Goal: Check status: Check status

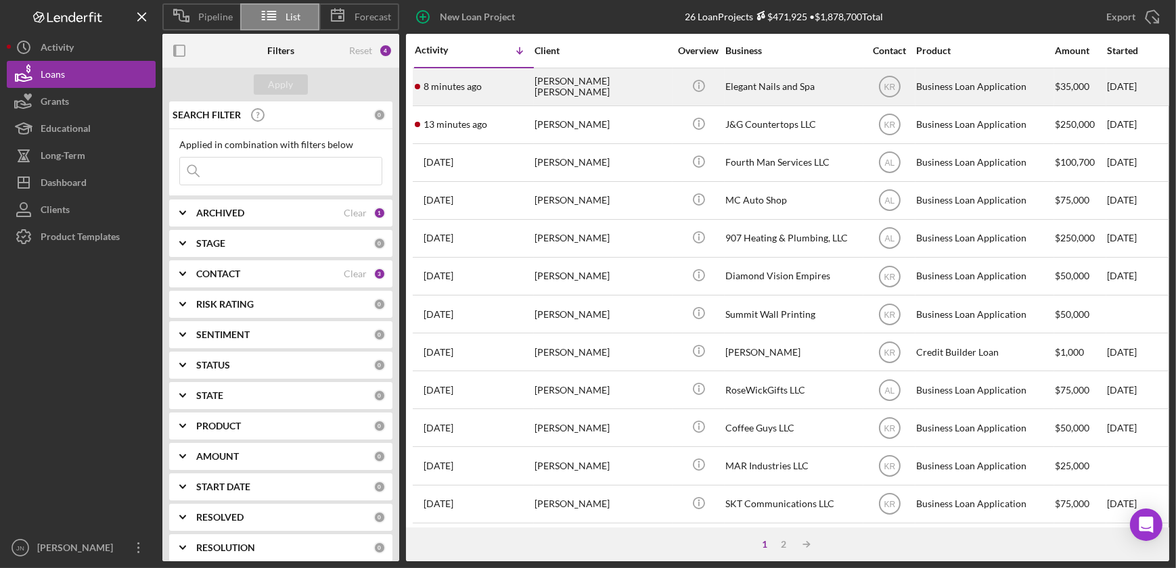
click at [564, 87] on div "[PERSON_NAME] [PERSON_NAME]" at bounding box center [602, 87] width 135 height 36
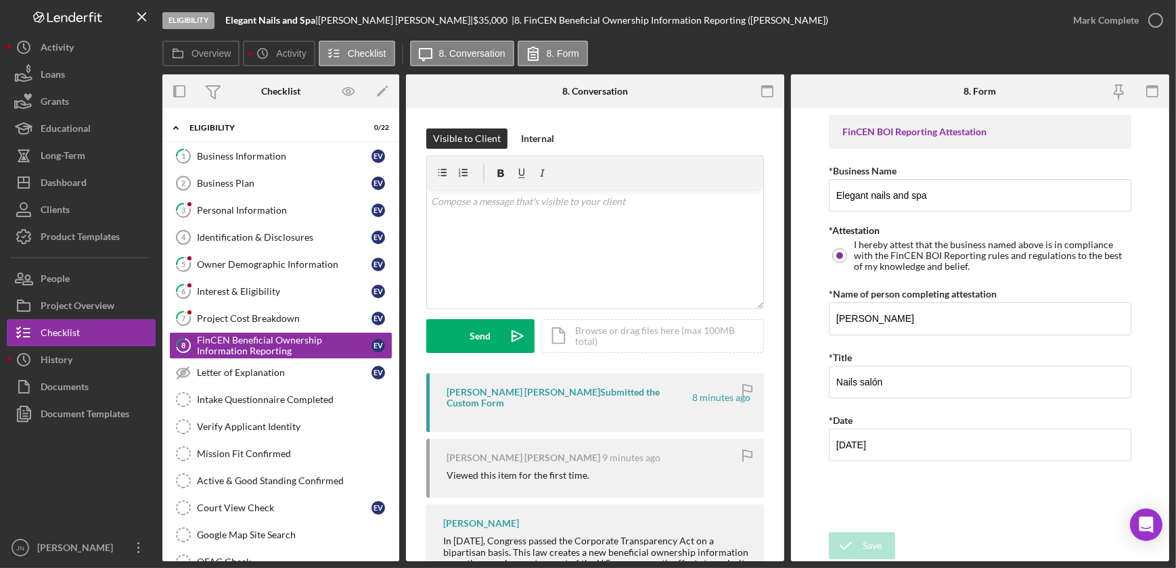
scroll to position [9, 0]
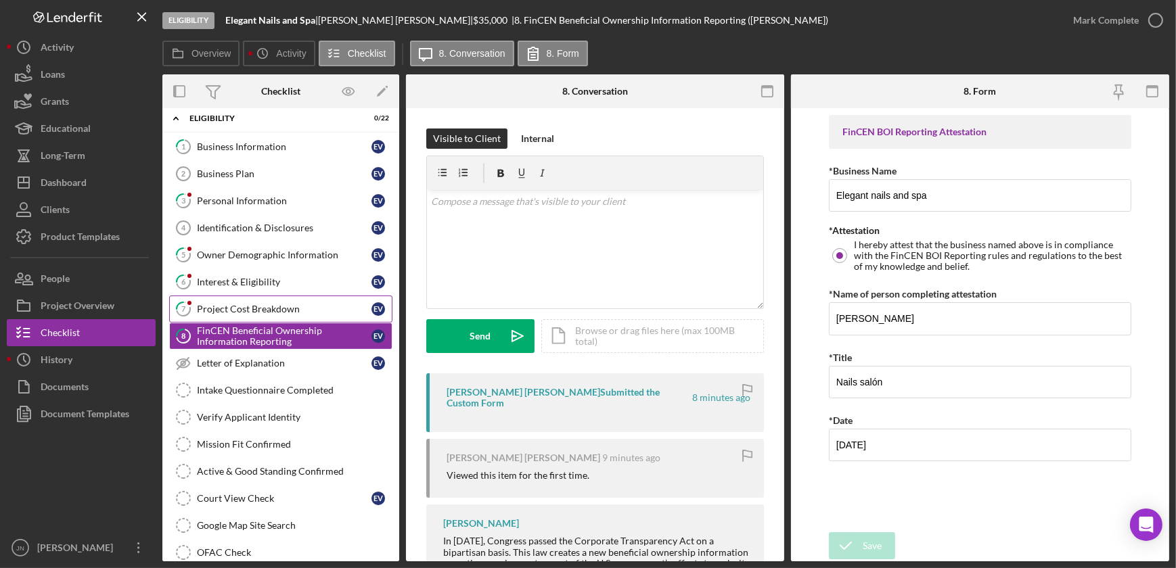
click at [298, 307] on div "Project Cost Breakdown" at bounding box center [284, 309] width 175 height 11
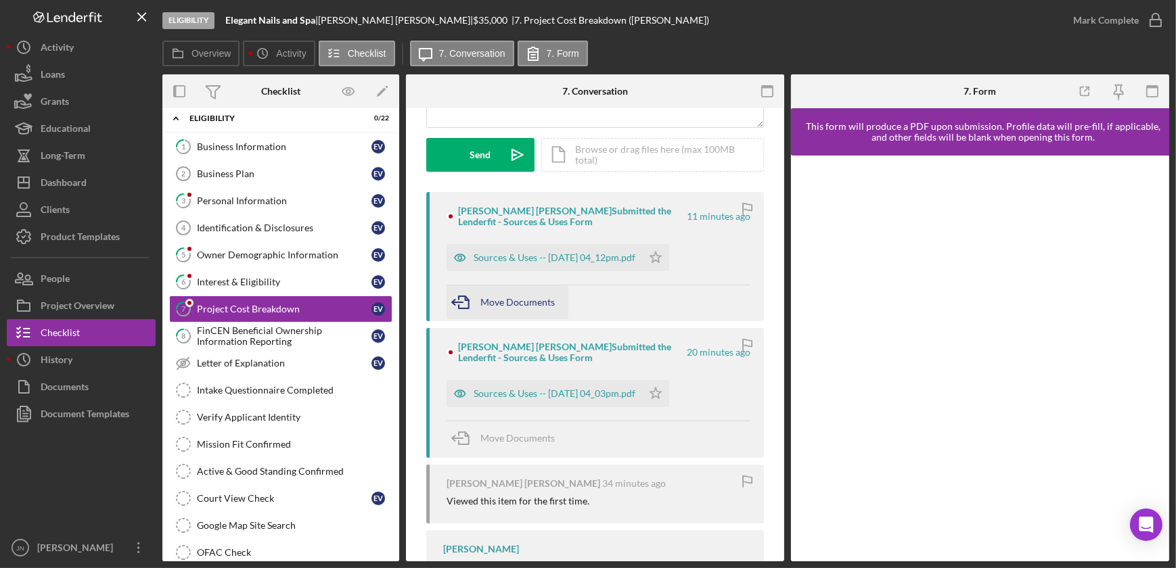
scroll to position [184, 0]
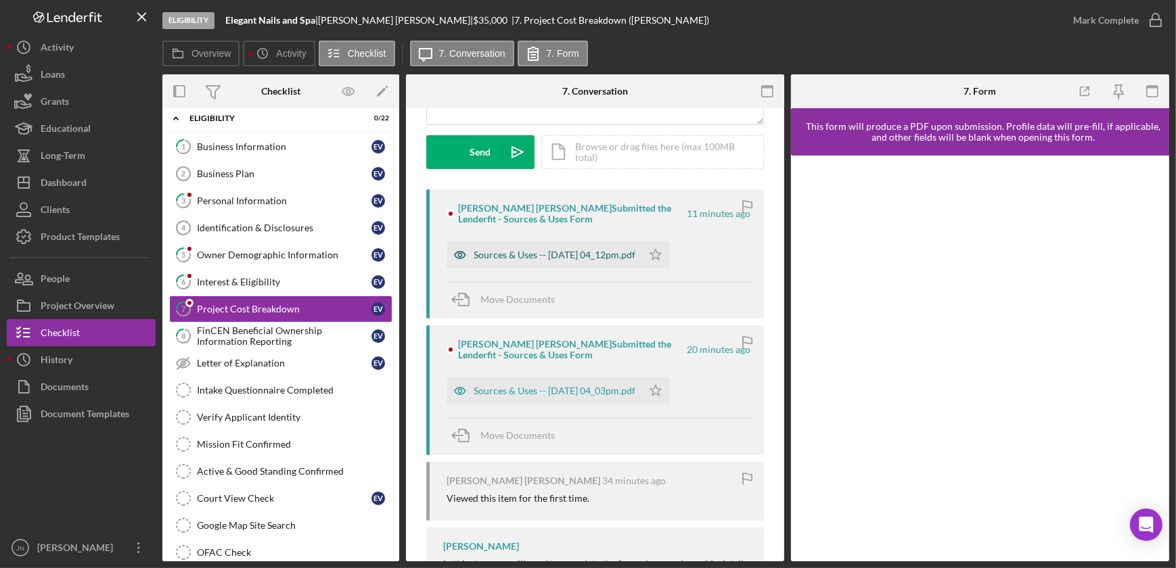
click at [567, 254] on div "Sources & Uses -- [DATE] 04_12pm.pdf" at bounding box center [555, 255] width 162 height 11
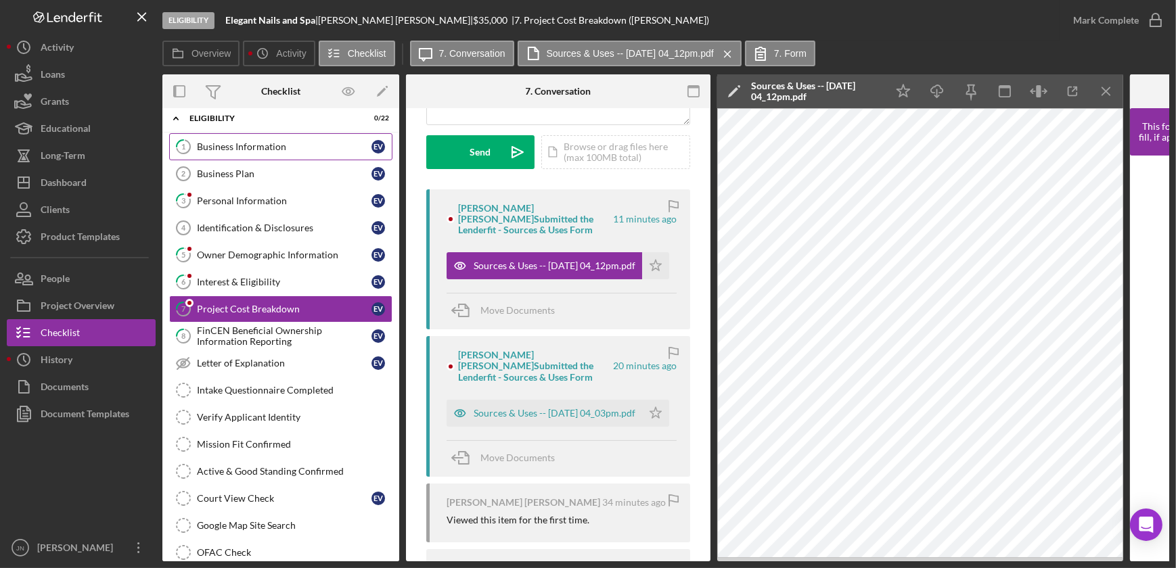
click at [241, 144] on div "Business Information" at bounding box center [284, 146] width 175 height 11
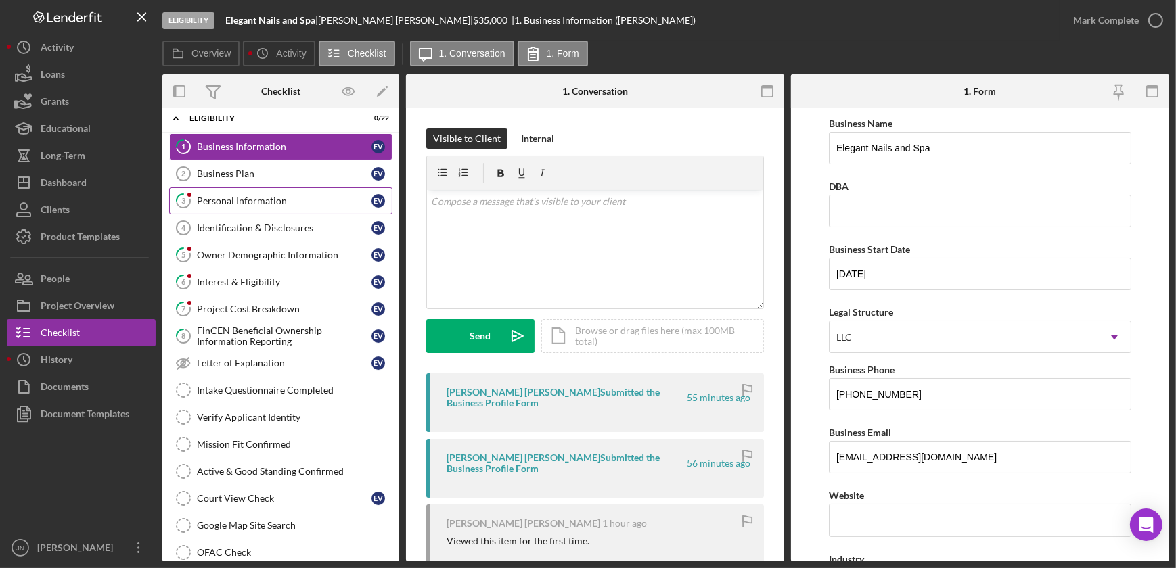
click at [275, 197] on div "Personal Information" at bounding box center [284, 201] width 175 height 11
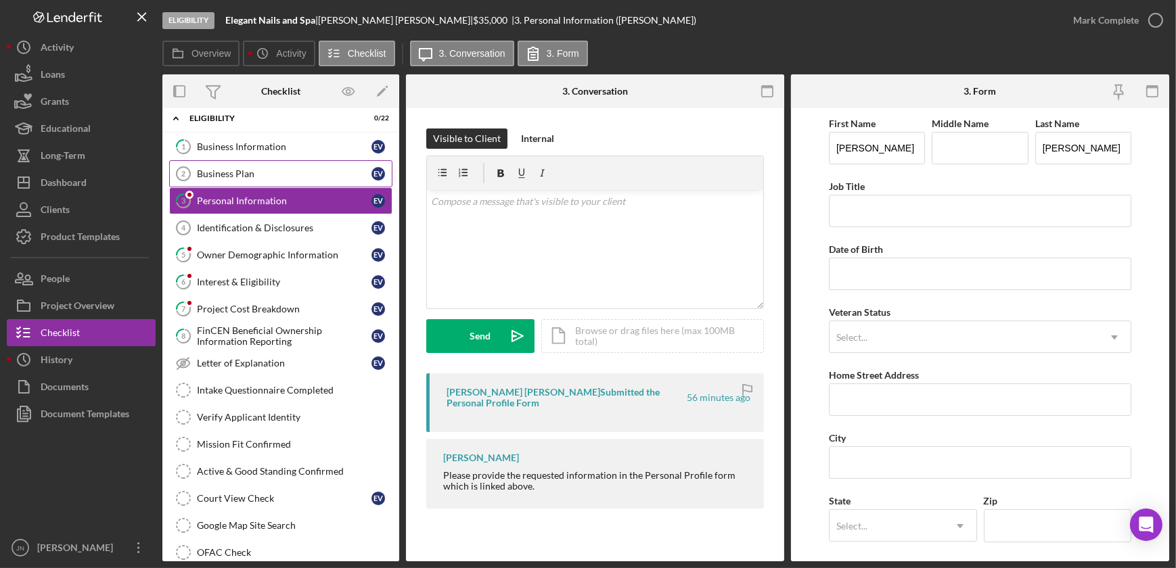
click at [273, 171] on div "Business Plan" at bounding box center [284, 173] width 175 height 11
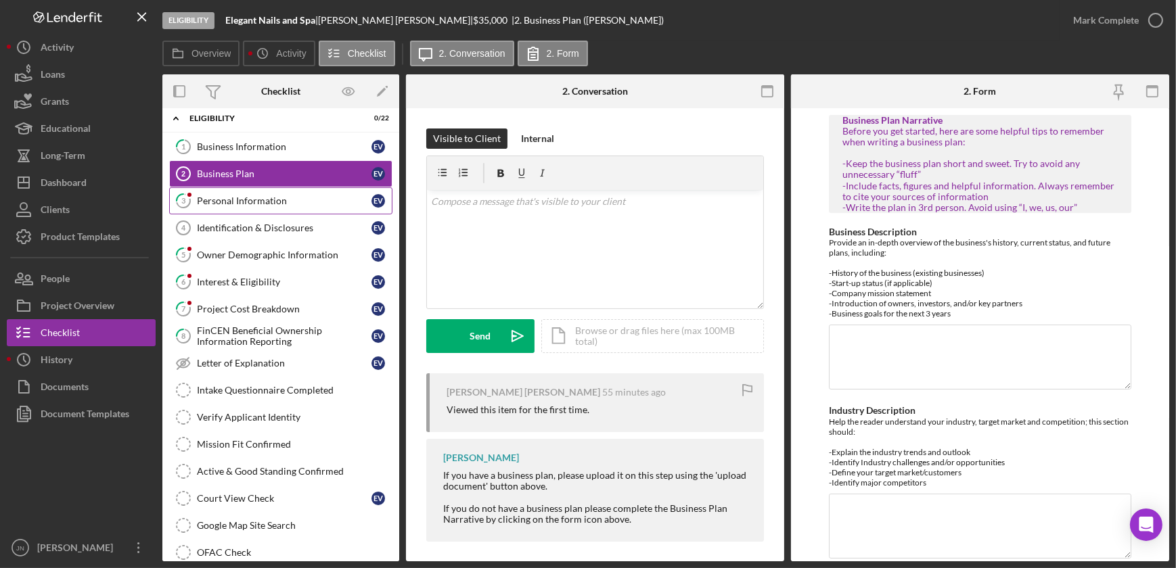
click at [247, 198] on div "Personal Information" at bounding box center [284, 201] width 175 height 11
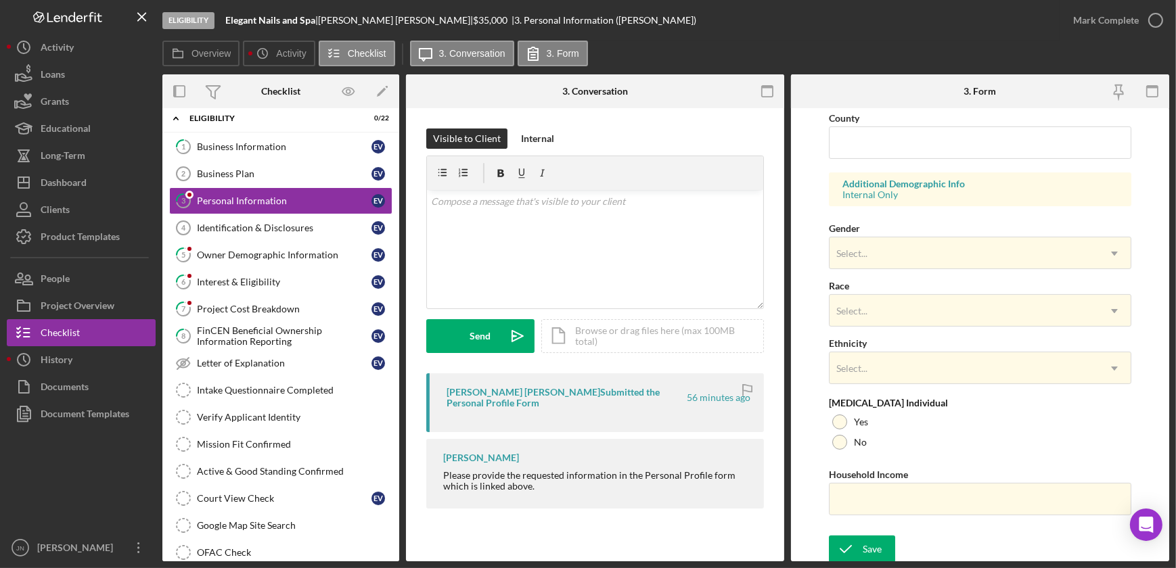
scroll to position [449, 0]
click at [293, 257] on div "Owner Demographic Information" at bounding box center [284, 255] width 175 height 11
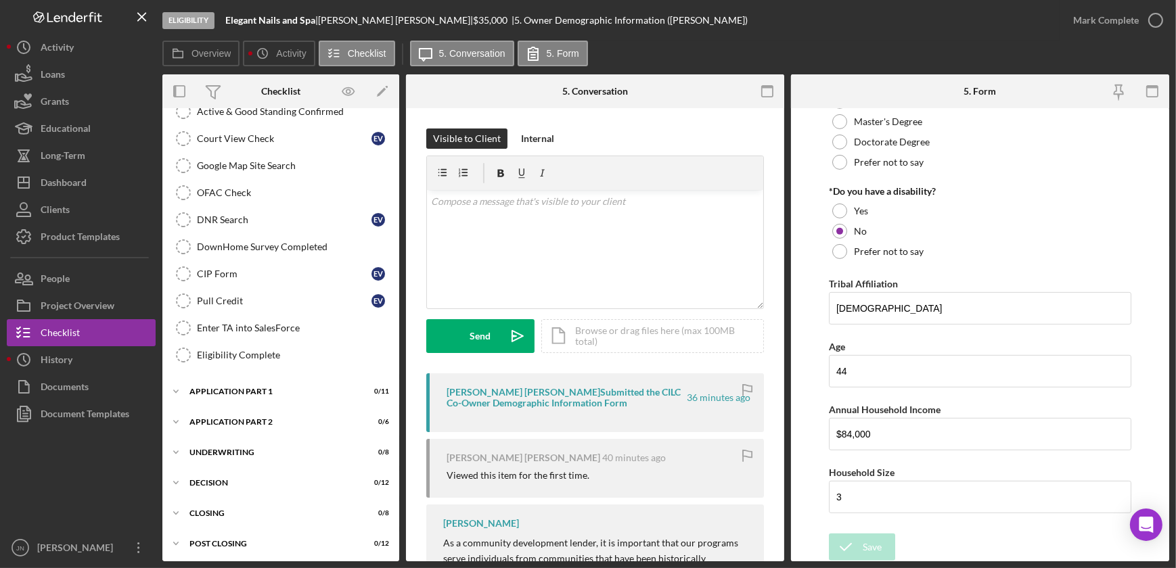
scroll to position [370, 0]
